Goal: Transaction & Acquisition: Purchase product/service

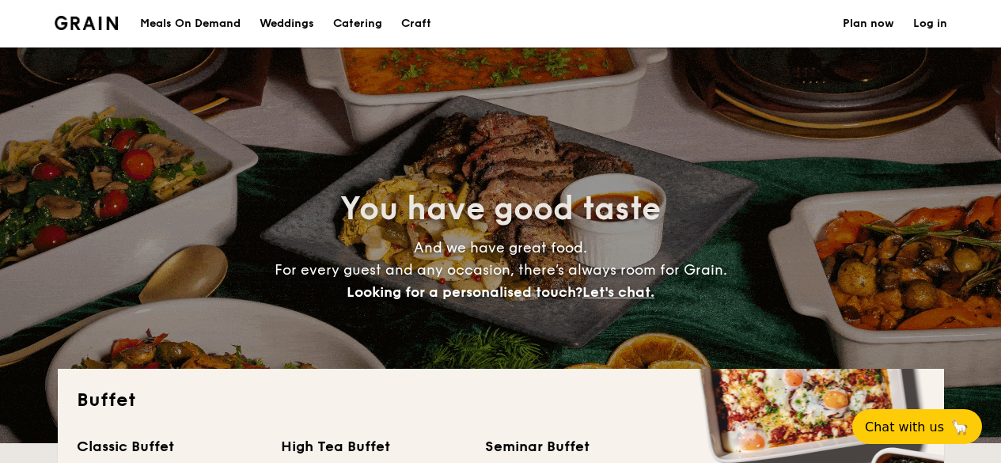
select select
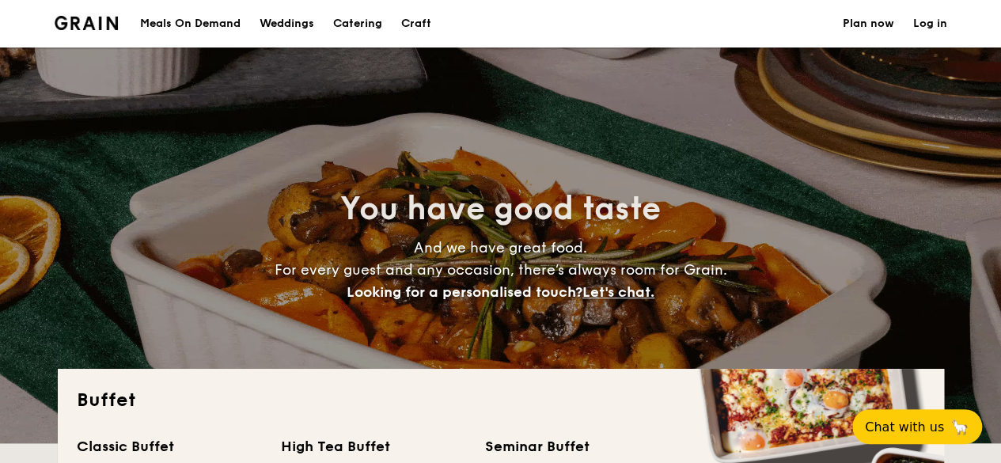
click at [348, 19] on h1 "Catering" at bounding box center [357, 23] width 49 height 47
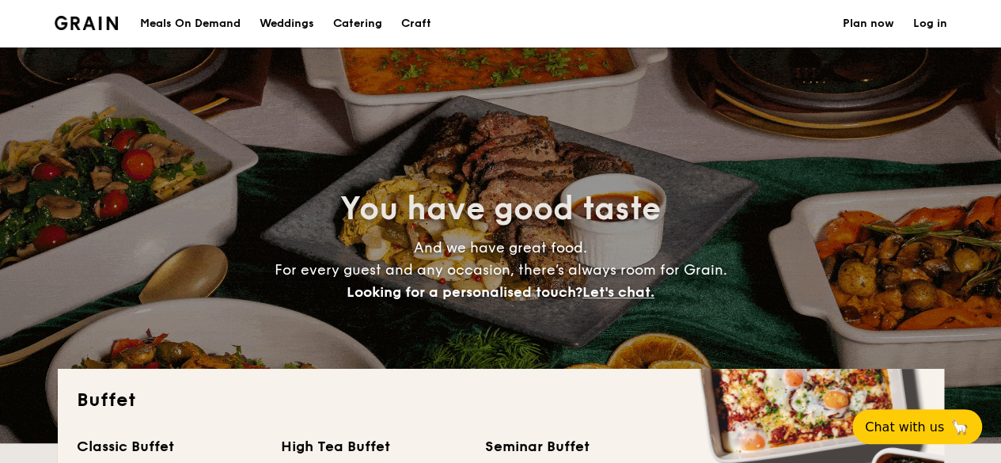
click at [348, 19] on h1 "Catering" at bounding box center [357, 23] width 49 height 47
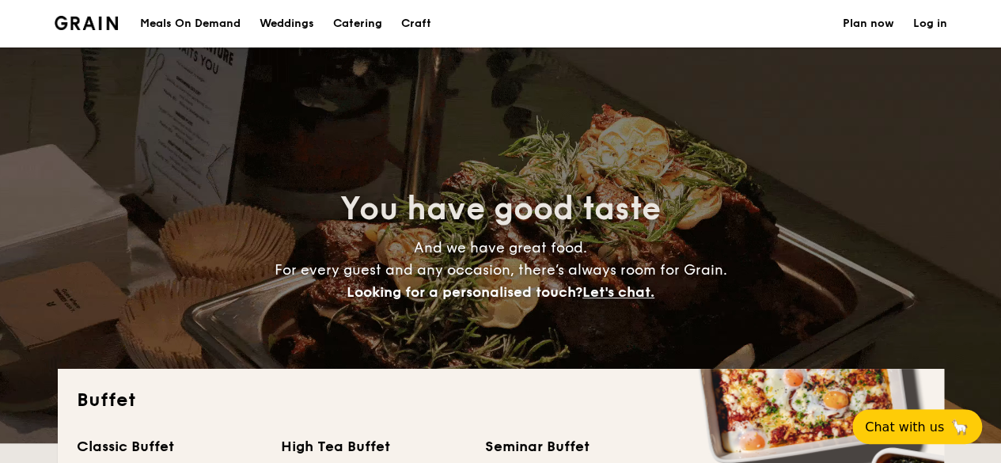
click at [348, 19] on h1 "Catering" at bounding box center [357, 23] width 49 height 47
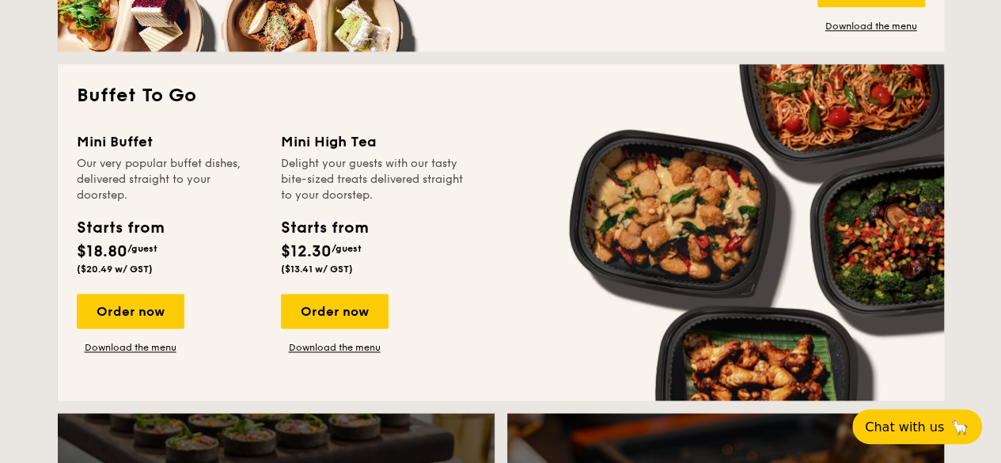
scroll to position [1004, 0]
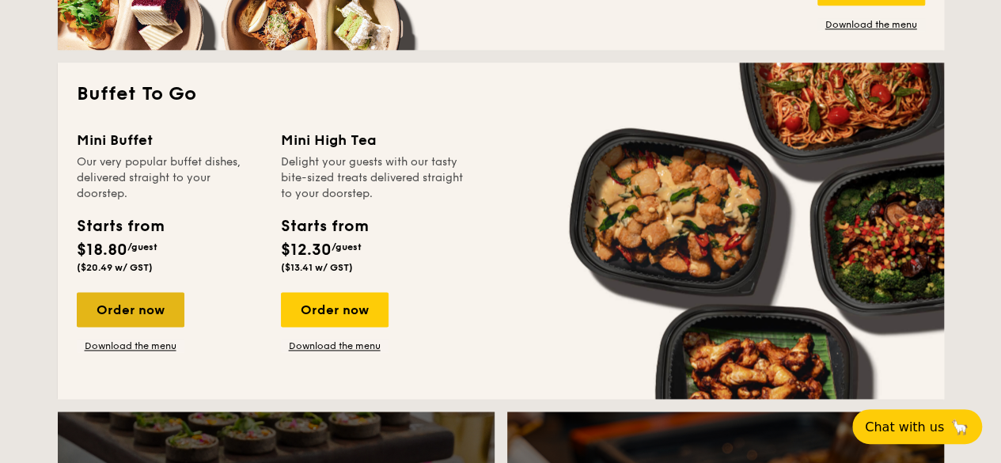
click at [159, 307] on div "Order now" at bounding box center [131, 309] width 108 height 35
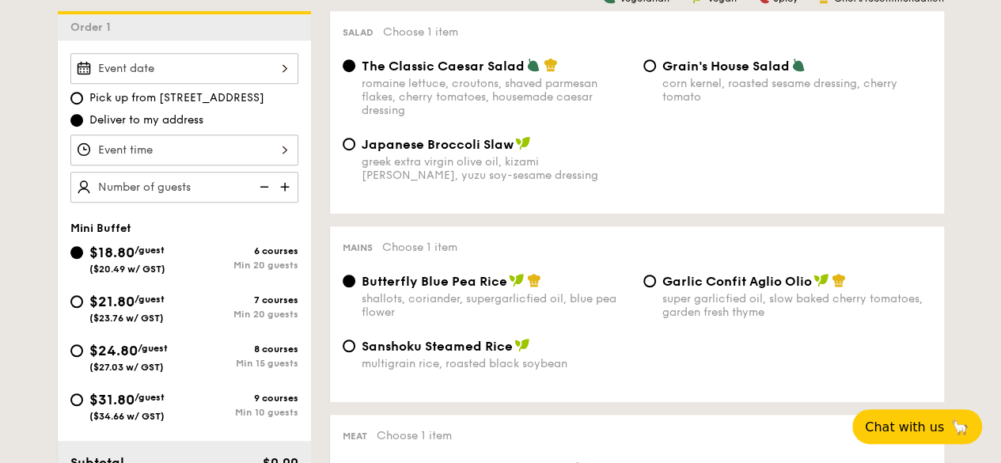
scroll to position [448, 0]
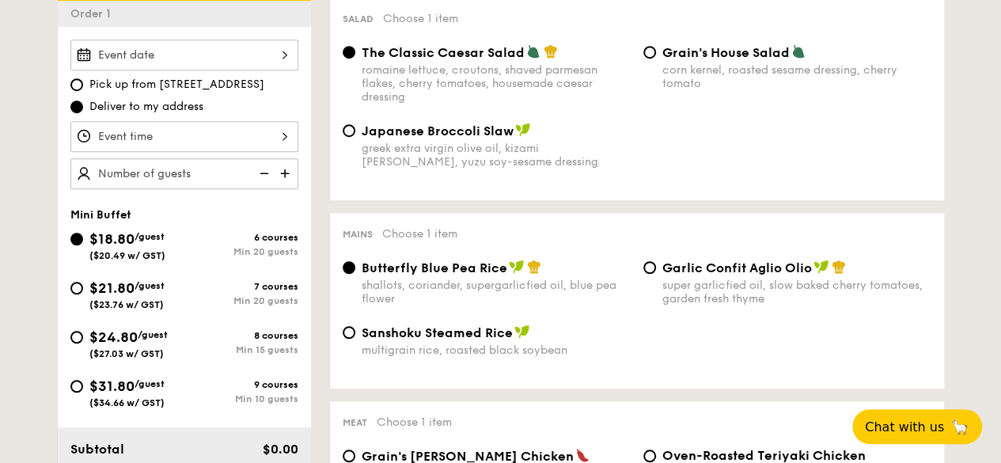
click at [200, 349] on div "Min 15 guests" at bounding box center [241, 349] width 114 height 11
click at [83, 343] on input "$24.80 /guest ($27.03 w/ GST) 8 courses Min 15 guests" at bounding box center [76, 337] width 13 height 13
radio input "true"
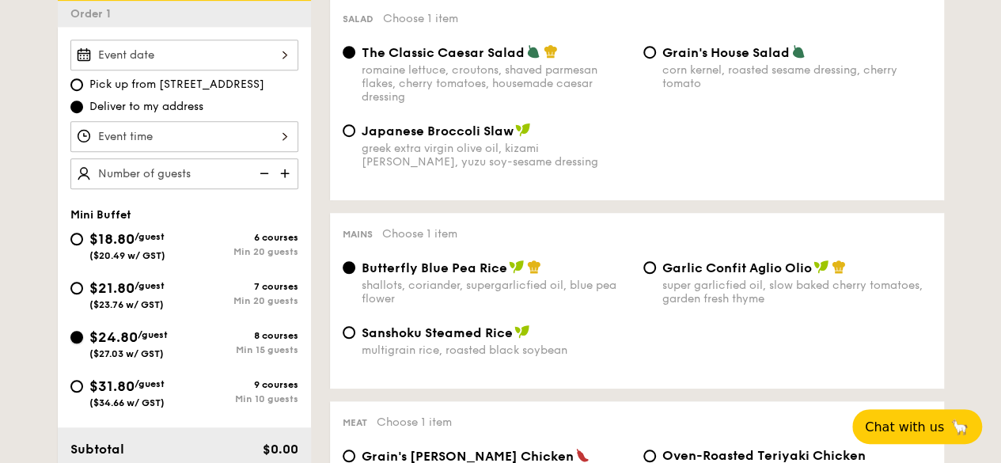
radio input "false"
radio input "true"
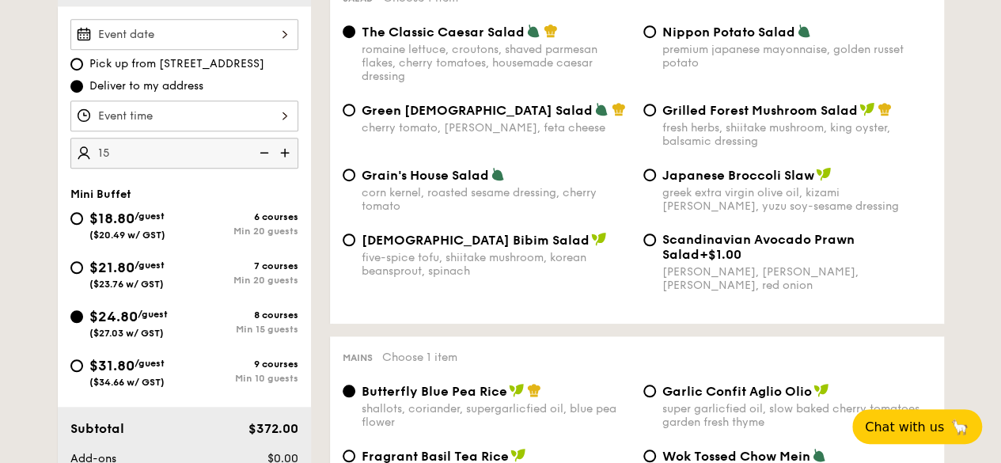
scroll to position [470, 0]
type input "15 guests"
click at [426, 271] on div "five-spice tofu, shiitake mushroom, korean beansprout, spinach" at bounding box center [495, 263] width 269 height 27
click at [355, 245] on input "Korean Bibim Salad five-spice tofu, shiitake mushroom, korean beansprout, spina…" at bounding box center [348, 239] width 13 height 13
radio input "true"
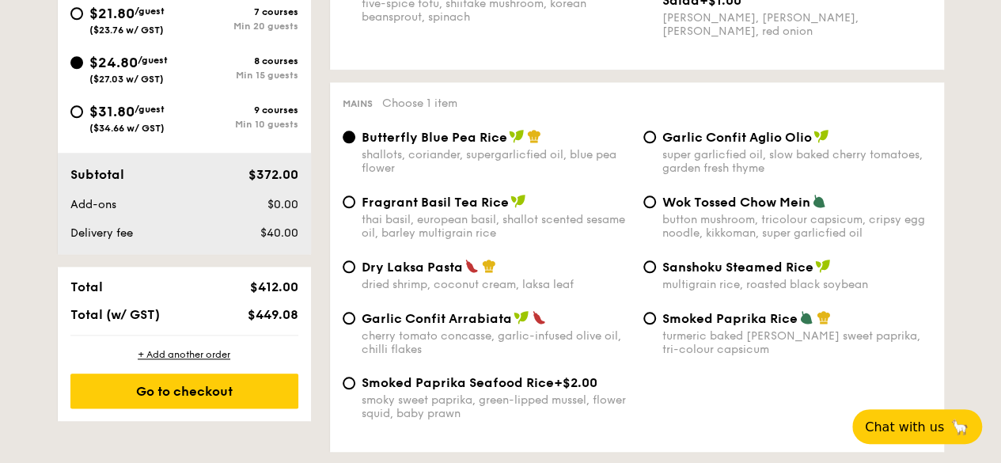
scroll to position [722, 0]
click at [449, 319] on span "Garlic Confit Arrabiata" at bounding box center [436, 319] width 150 height 15
click at [355, 319] on input "Garlic Confit Arrabiata cherry tomato concasse, garlic-infused olive oil, chill…" at bounding box center [348, 318] width 13 height 13
radio input "true"
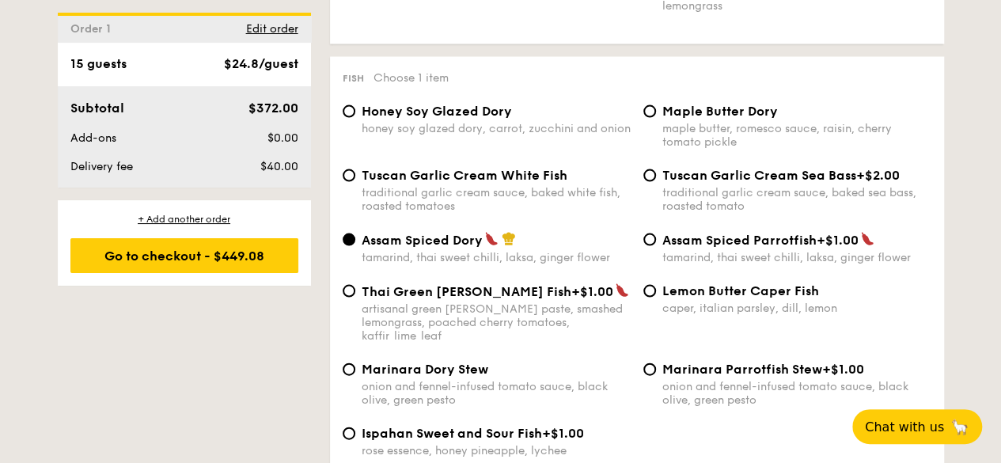
scroll to position [1555, 0]
click at [460, 170] on span "Tuscan Garlic Cream White Fish" at bounding box center [464, 174] width 206 height 15
click at [355, 170] on input "Tuscan Garlic Cream White Fish traditional garlic cream sauce, baked white fish…" at bounding box center [348, 174] width 13 height 13
radio input "true"
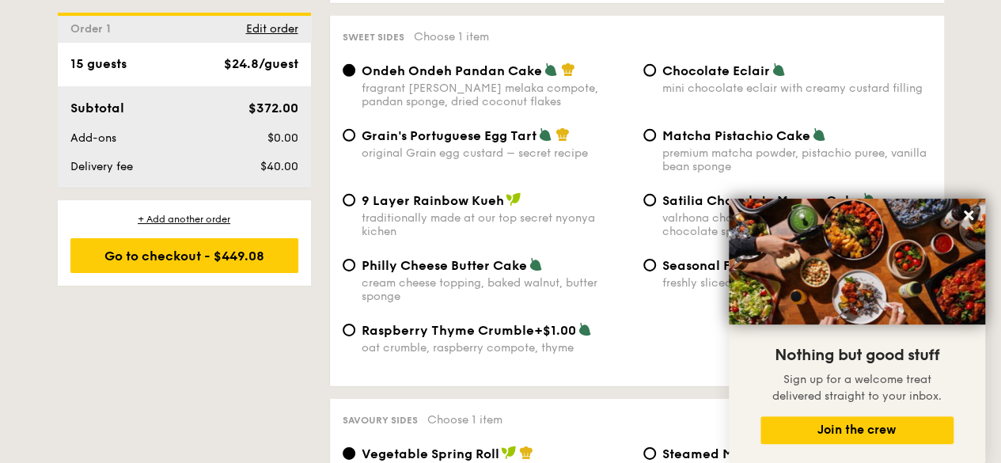
scroll to position [2388, 0]
click at [694, 81] on div "mini chocolate eclair with creamy custard filling" at bounding box center [796, 87] width 269 height 13
click at [656, 75] on input "Chocolate Eclair mini chocolate eclair with creamy custard filling" at bounding box center [649, 69] width 13 height 13
radio input "true"
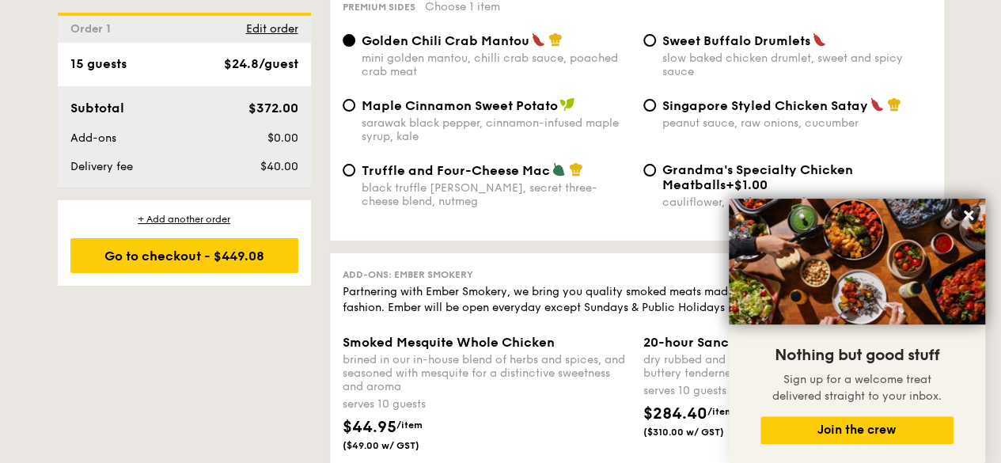
scroll to position [3120, 0]
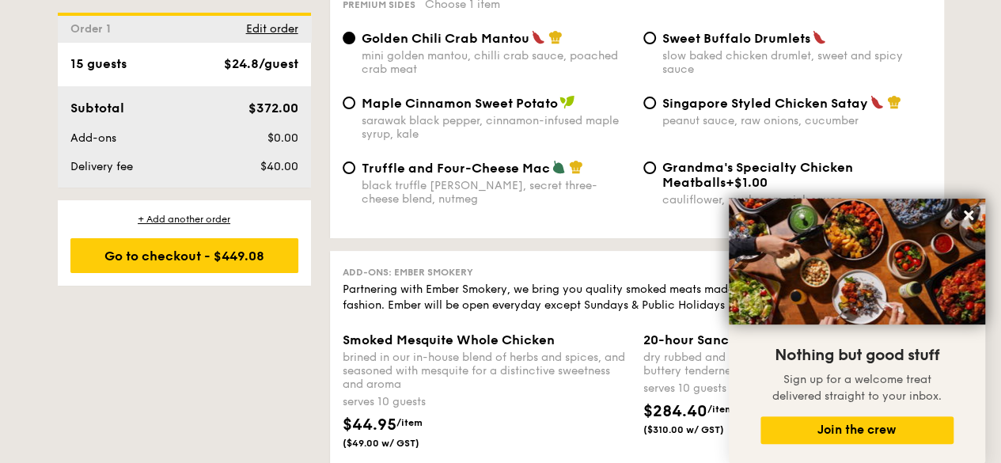
click at [391, 179] on div "black truffle [PERSON_NAME], secret three-cheese blend, nutmeg" at bounding box center [495, 192] width 269 height 27
click at [355, 173] on input "Truffle and Four-Cheese Mac black truffle [PERSON_NAME], secret three-cheese bl…" at bounding box center [348, 167] width 13 height 13
radio input "true"
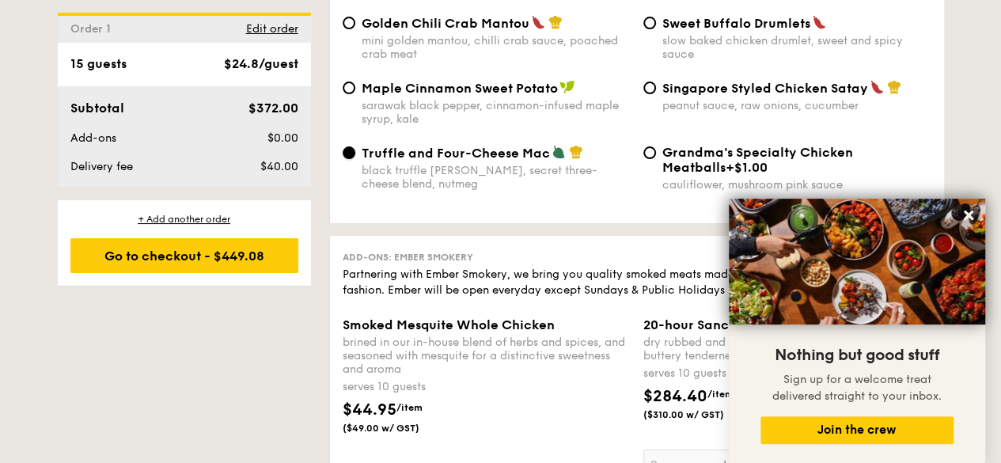
scroll to position [3135, 0]
click at [970, 217] on icon at bounding box center [967, 214] width 9 height 9
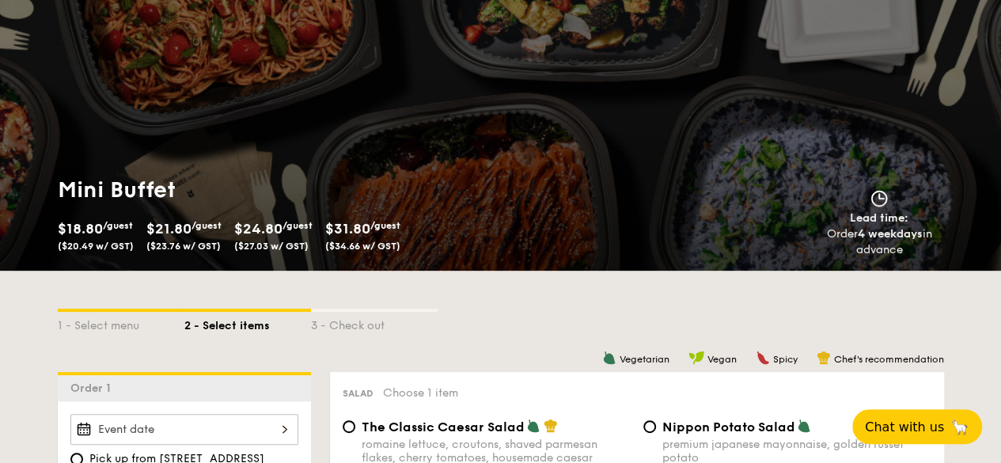
scroll to position [0, 0]
